Goal: Book appointment/travel/reservation

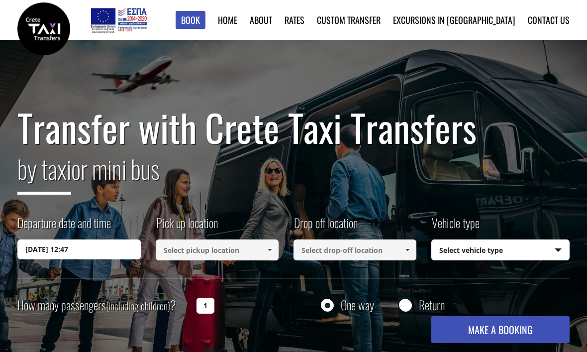
click at [116, 241] on input "[DATE] 12:47" at bounding box center [78, 249] width 123 height 20
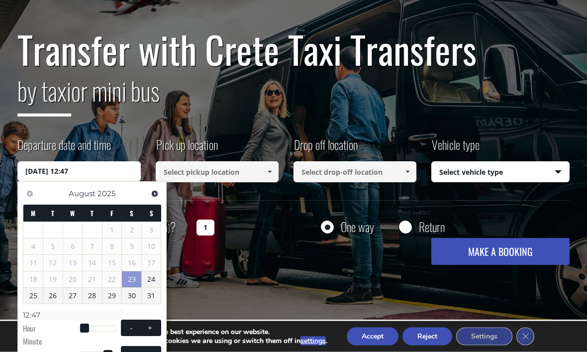
scroll to position [78, 0]
click at [153, 273] on link "24" at bounding box center [151, 279] width 19 height 16
type input "[DATE] 00:00"
click at [231, 168] on input at bounding box center [217, 171] width 123 height 21
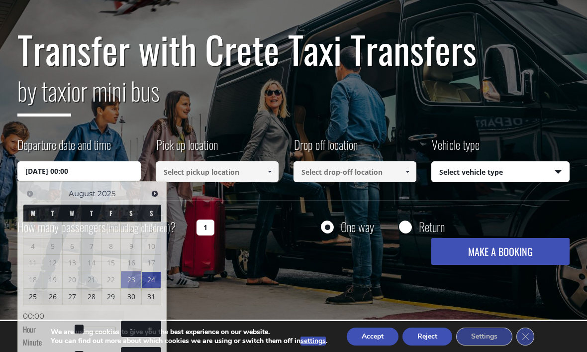
scroll to position [78, 0]
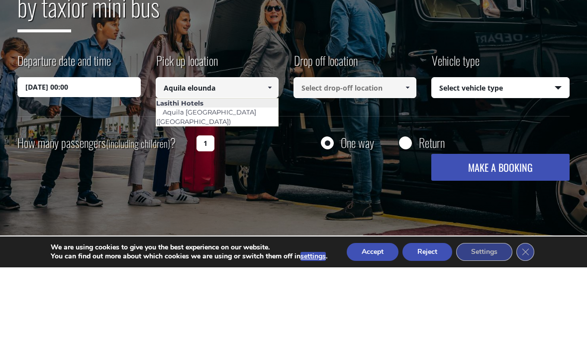
click at [240, 190] on link "Aquila [GEOGRAPHIC_DATA] ([GEOGRAPHIC_DATA])" at bounding box center [206, 201] width 100 height 23
type input "Aquila [GEOGRAPHIC_DATA] ([GEOGRAPHIC_DATA])"
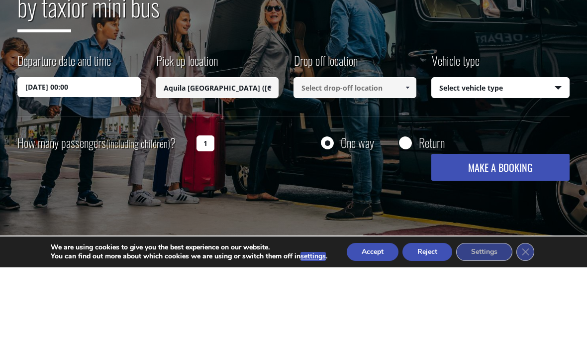
click at [353, 162] on input at bounding box center [355, 172] width 123 height 21
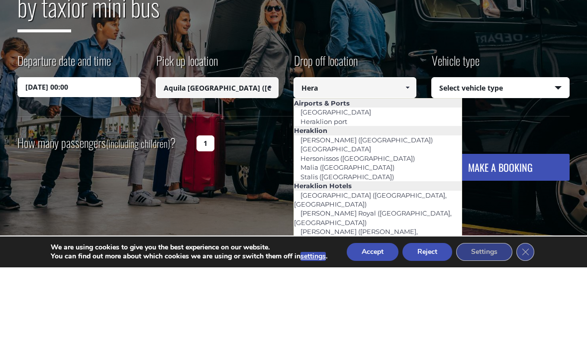
click at [361, 190] on link "[GEOGRAPHIC_DATA]" at bounding box center [336, 197] width 84 height 14
type input "[GEOGRAPHIC_DATA]"
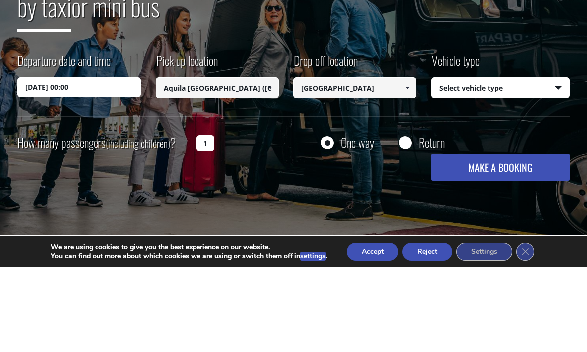
click at [561, 162] on select "Select vehicle type Taxi (4 passengers) Mercedes E Class Mini Van (7 passengers…" at bounding box center [500, 172] width 137 height 21
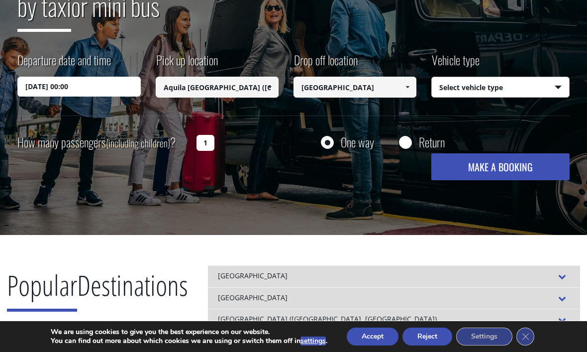
select select "540"
click at [502, 161] on button "MAKE A BOOKING" at bounding box center [500, 166] width 138 height 27
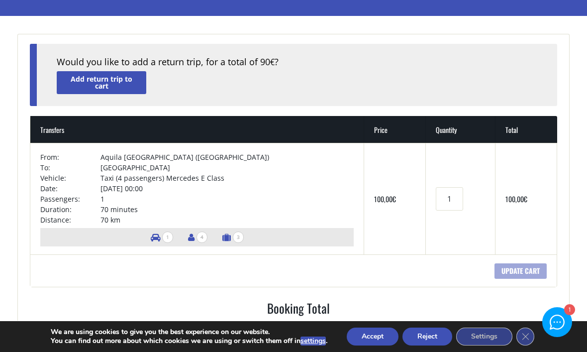
scroll to position [83, 0]
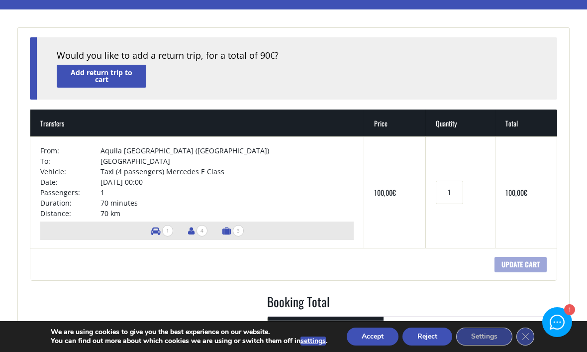
click at [216, 174] on td "Taxi (4 passengers) Mercedes E Class" at bounding box center [227, 171] width 254 height 10
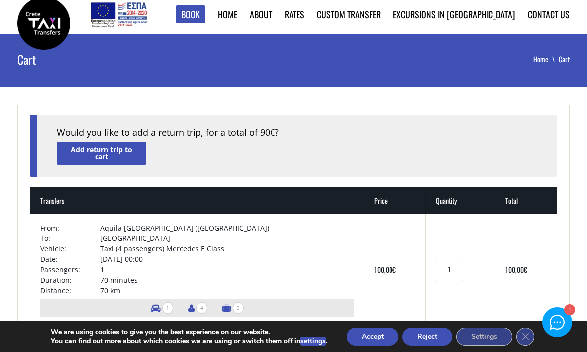
scroll to position [14, 0]
